Goal: Book appointment/travel/reservation

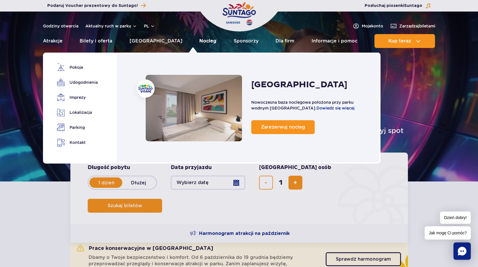
click at [199, 40] on link "Nocleg" at bounding box center [207, 41] width 17 height 14
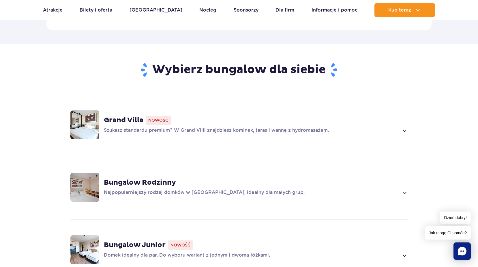
scroll to position [375, 0]
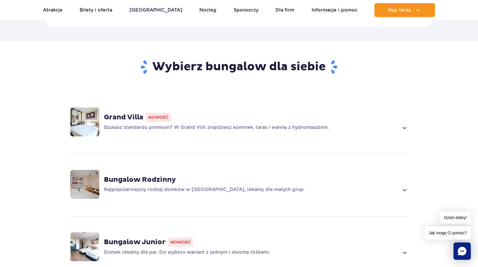
click at [88, 113] on img at bounding box center [84, 121] width 29 height 29
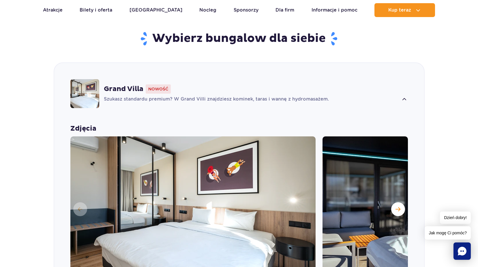
scroll to position [431, 0]
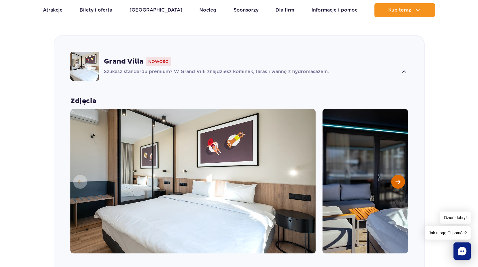
click at [401, 175] on button "Następny slajd" at bounding box center [398, 182] width 14 height 14
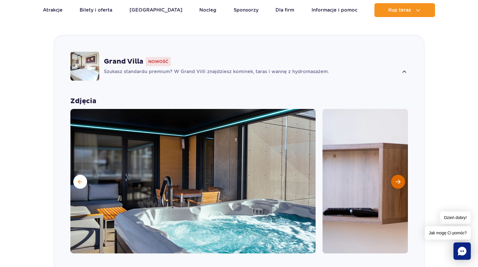
click at [401, 175] on button "Następny slajd" at bounding box center [398, 182] width 14 height 14
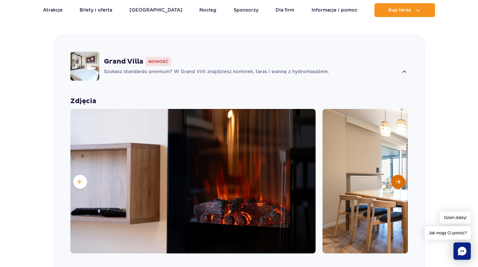
click at [401, 175] on button "Następny slajd" at bounding box center [398, 182] width 14 height 14
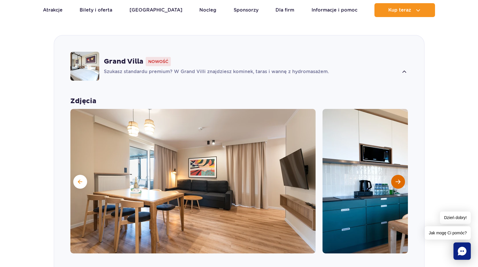
click at [401, 175] on button "Następny slajd" at bounding box center [398, 182] width 14 height 14
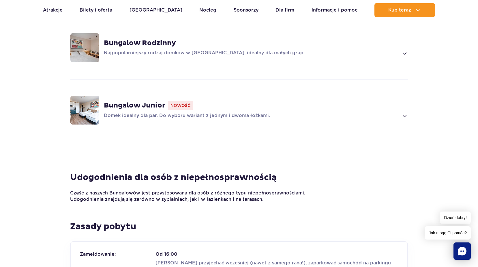
scroll to position [860, 0]
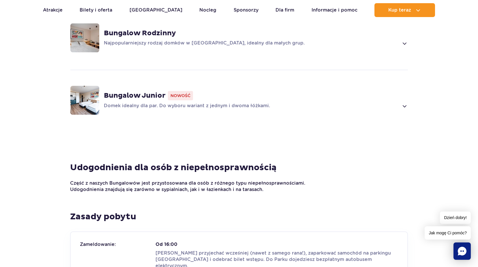
click at [93, 92] on img at bounding box center [84, 100] width 29 height 29
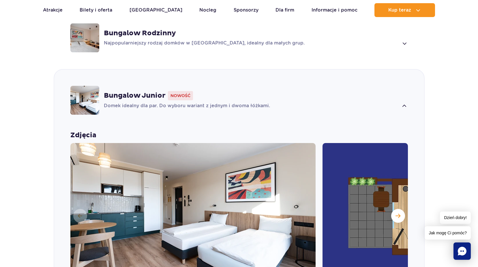
scroll to position [556, 0]
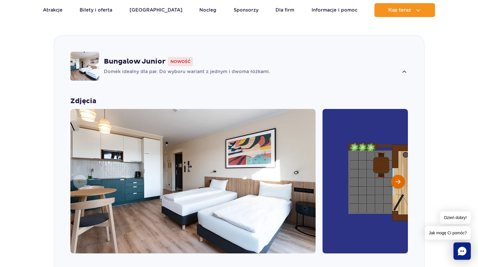
click at [400, 179] on span "Następny slajd" at bounding box center [398, 181] width 5 height 5
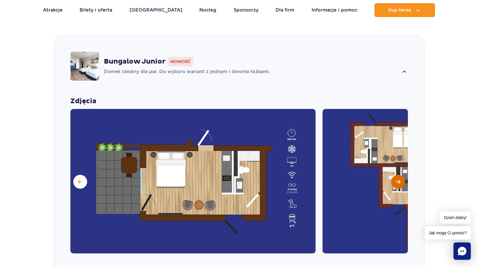
click at [400, 179] on span "Następny slajd" at bounding box center [398, 181] width 5 height 5
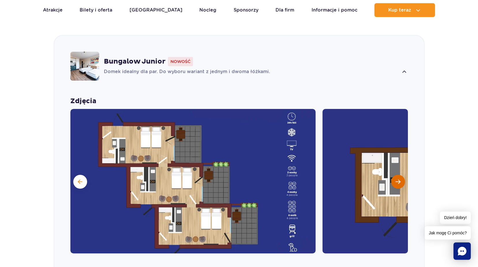
click at [400, 179] on span "Następny slajd" at bounding box center [398, 181] width 5 height 5
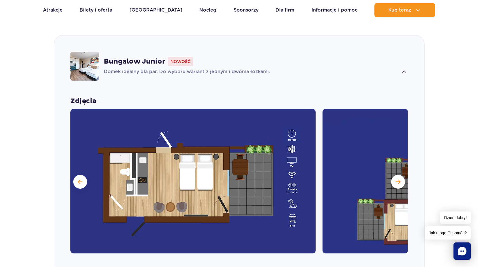
click at [456, 112] on section "Wybierz bungalow dla siebie Grand Villa Nowość Szukasz standardu premium? W Gra…" at bounding box center [239, 150] width 478 height 578
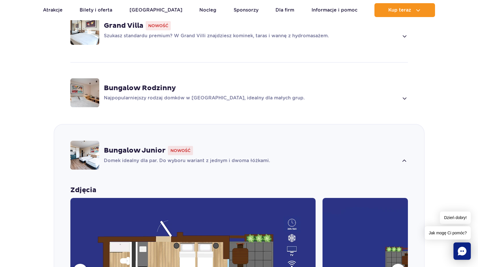
scroll to position [233, 0]
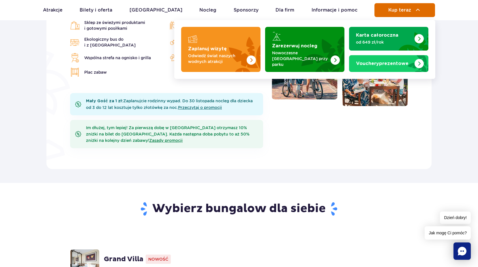
click at [389, 8] on span "Kup teraz" at bounding box center [399, 10] width 23 height 5
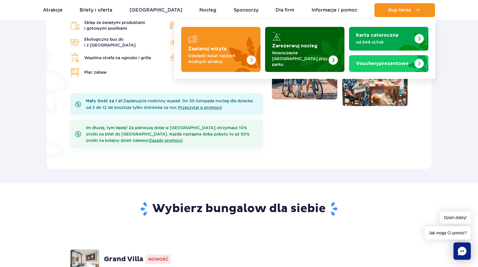
click at [286, 40] on div "Zarezerwuj nocleg" at bounding box center [305, 35] width 66 height 9
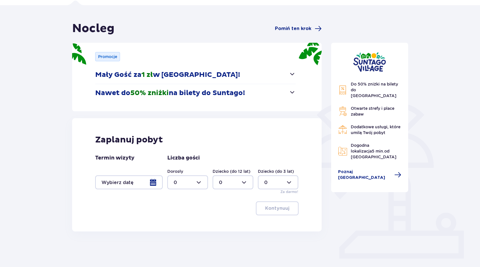
scroll to position [54, 0]
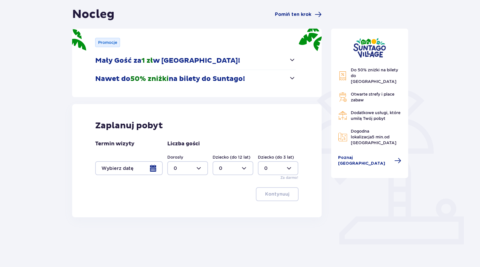
click at [154, 170] on div at bounding box center [129, 168] width 68 height 14
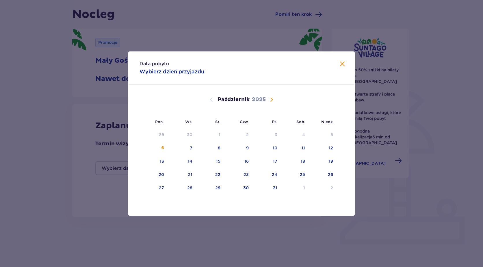
click at [272, 98] on span "Następny miesiąc" at bounding box center [271, 99] width 7 height 7
click at [273, 163] on div "14" at bounding box center [274, 161] width 5 height 6
click at [328, 164] on div "16" at bounding box center [322, 161] width 29 height 13
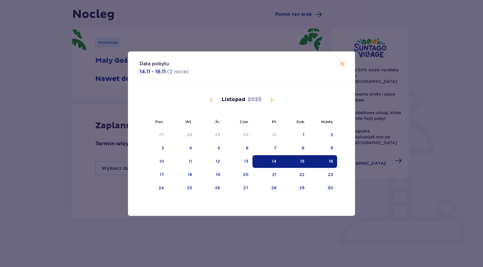
type input "[DATE] - [DATE]"
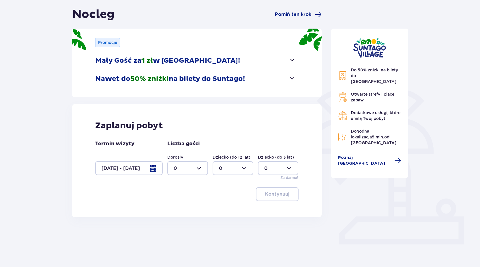
click at [198, 168] on div at bounding box center [187, 168] width 41 height 14
click at [181, 208] on div "2" at bounding box center [188, 210] width 28 height 6
type input "2"
click at [294, 190] on button "Kontynuuj" at bounding box center [277, 194] width 43 height 14
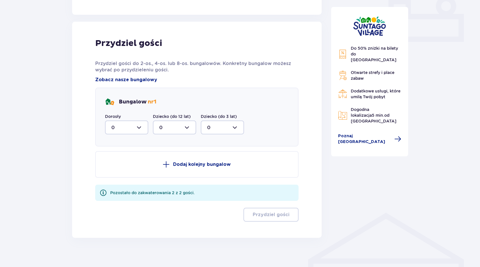
scroll to position [262, 0]
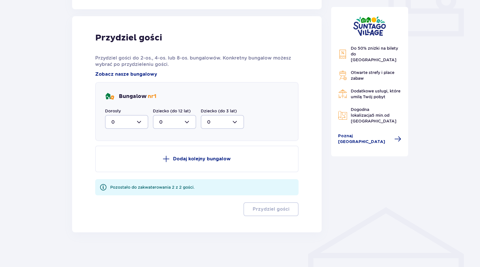
click at [138, 121] on div at bounding box center [126, 122] width 43 height 14
click at [117, 149] on div "1" at bounding box center [126, 151] width 31 height 6
click at [138, 124] on div at bounding box center [126, 122] width 43 height 14
click at [116, 162] on div "2" at bounding box center [126, 163] width 31 height 6
type input "2"
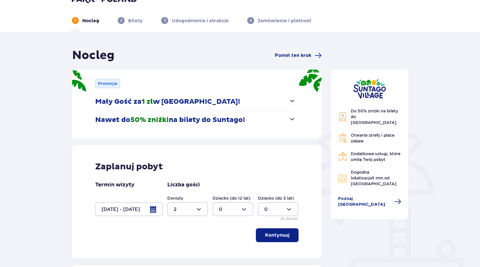
scroll to position [205, 0]
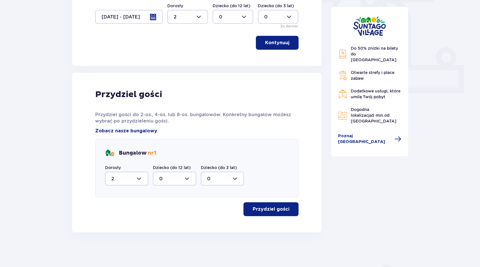
click at [276, 206] on p "Przydziel gości" at bounding box center [271, 209] width 37 height 6
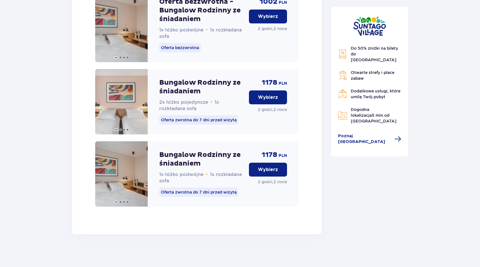
scroll to position [1160, 0]
